Goal: Task Accomplishment & Management: Complete application form

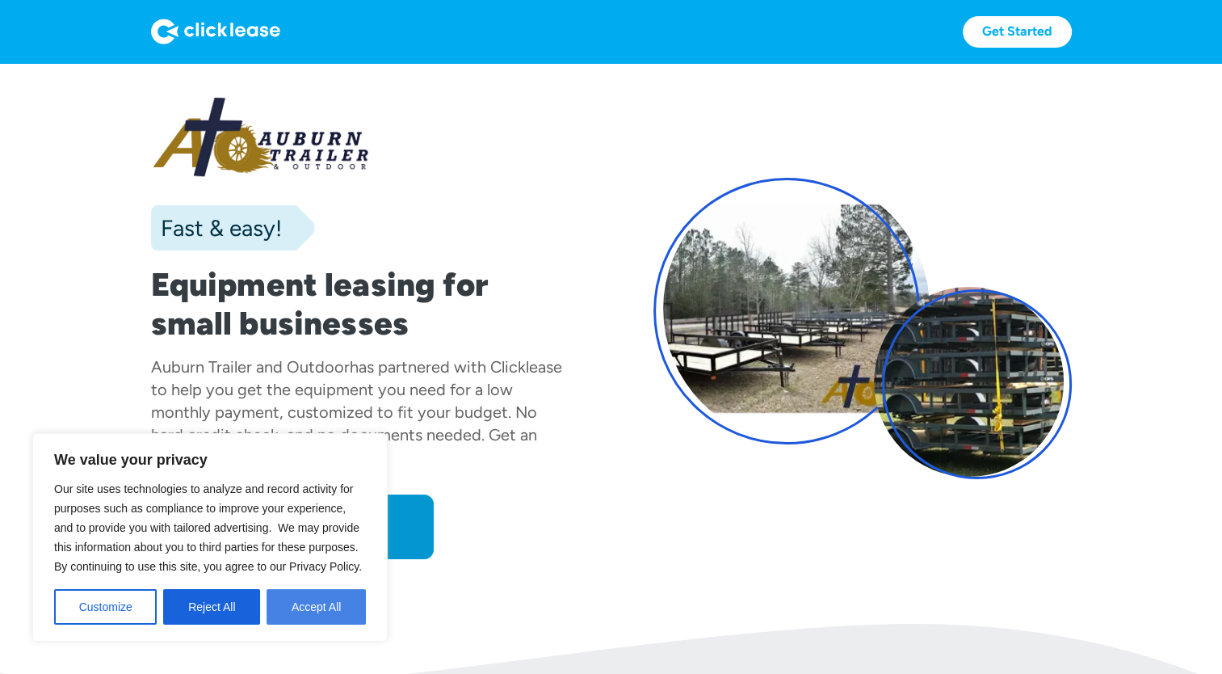
click at [338, 599] on button "Accept All" at bounding box center [316, 607] width 99 height 36
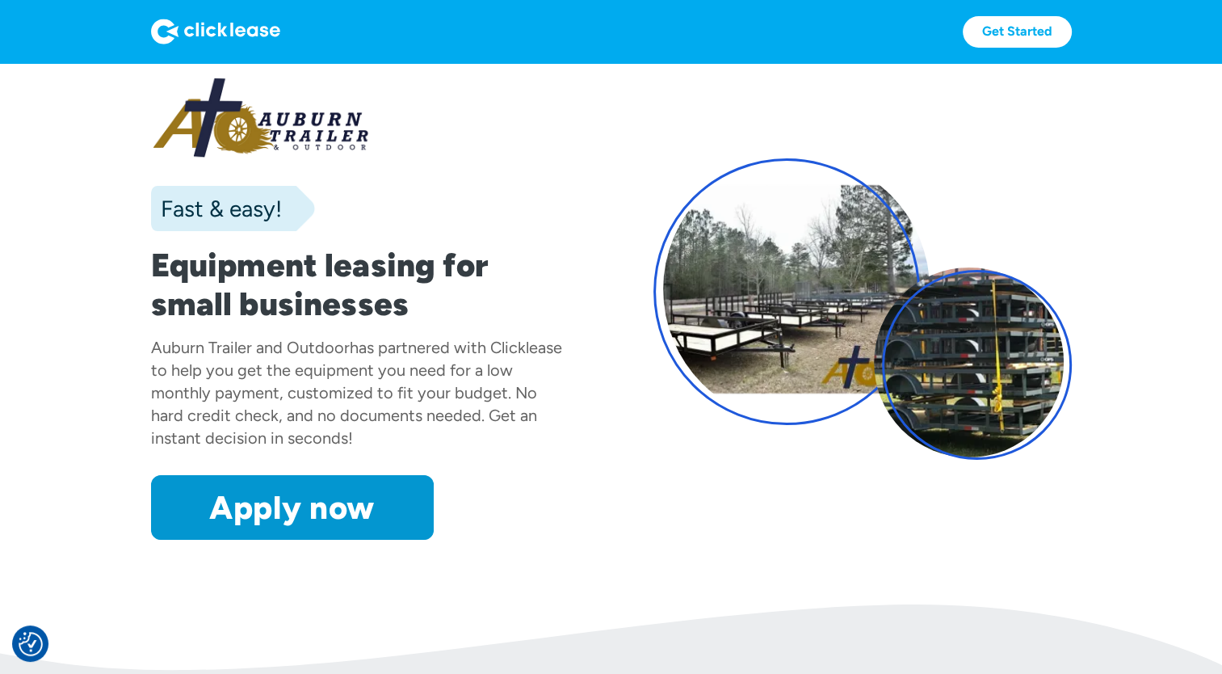
scroll to position [18, 0]
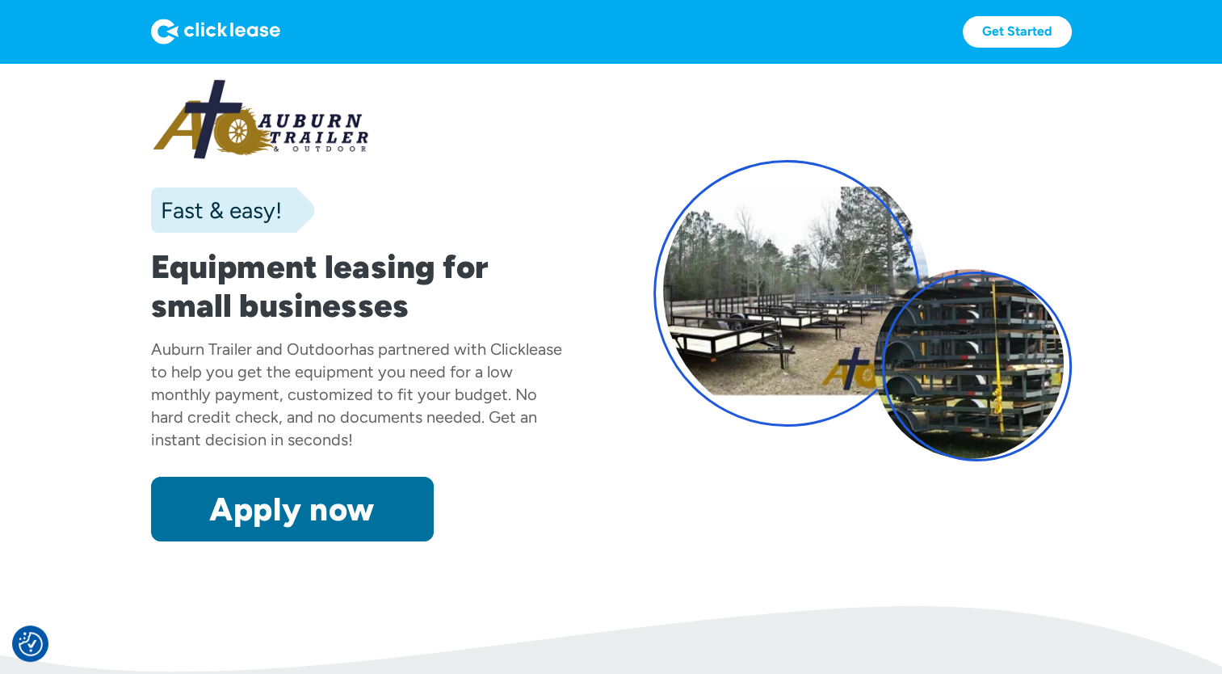
click at [340, 495] on link "Apply now" at bounding box center [292, 509] width 283 height 65
